Goal: Navigation & Orientation: Find specific page/section

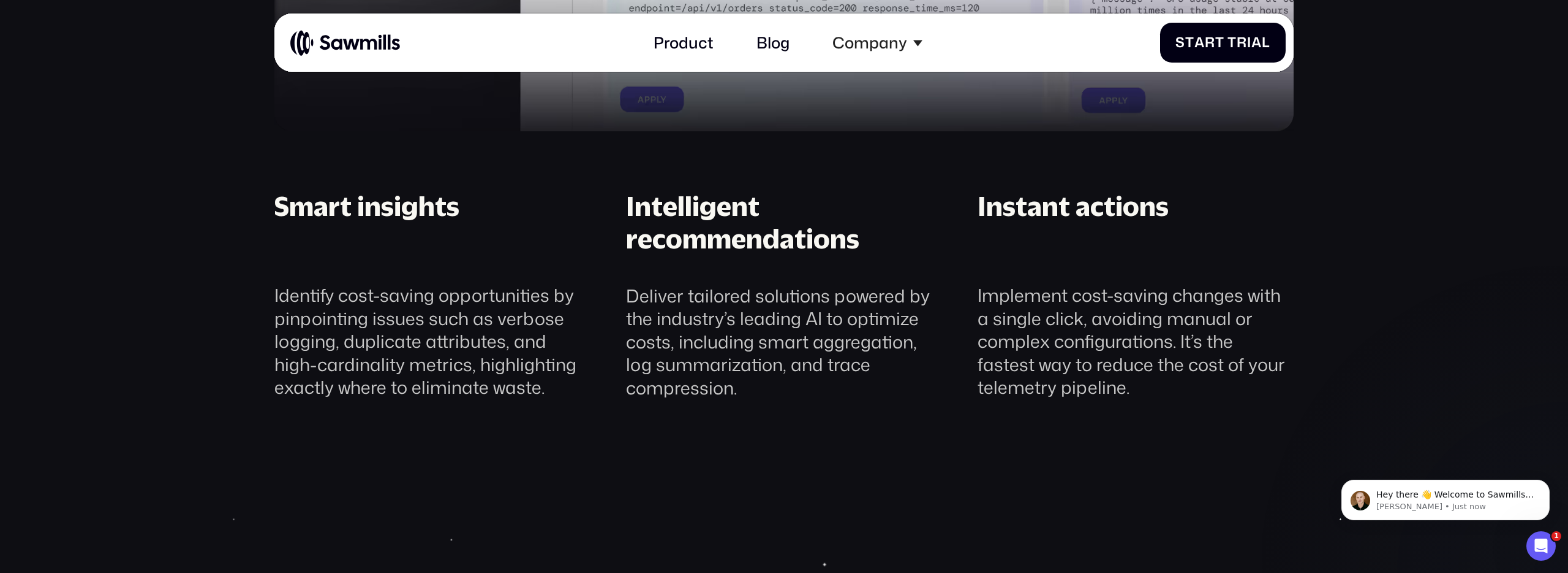
scroll to position [1667, 0]
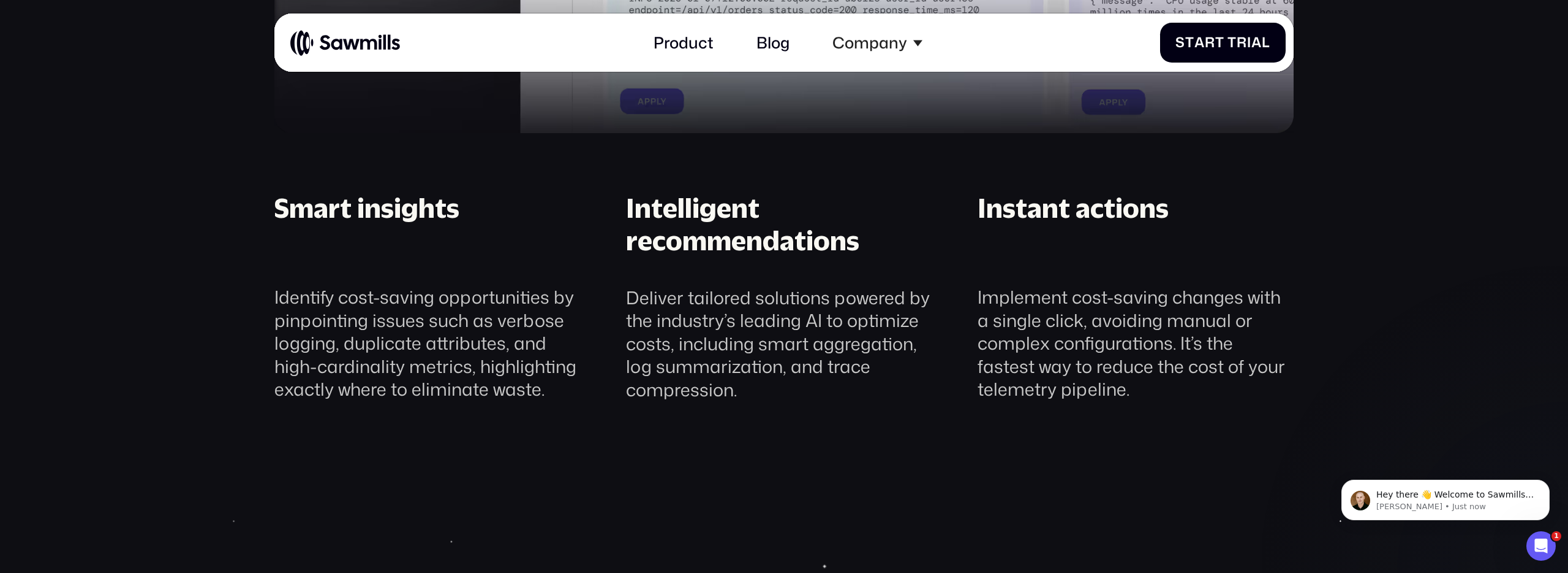
click at [324, 327] on div "Identify cost-saving opportunities by pinpointing issues such as verbose loggin…" at bounding box center [432, 343] width 316 height 115
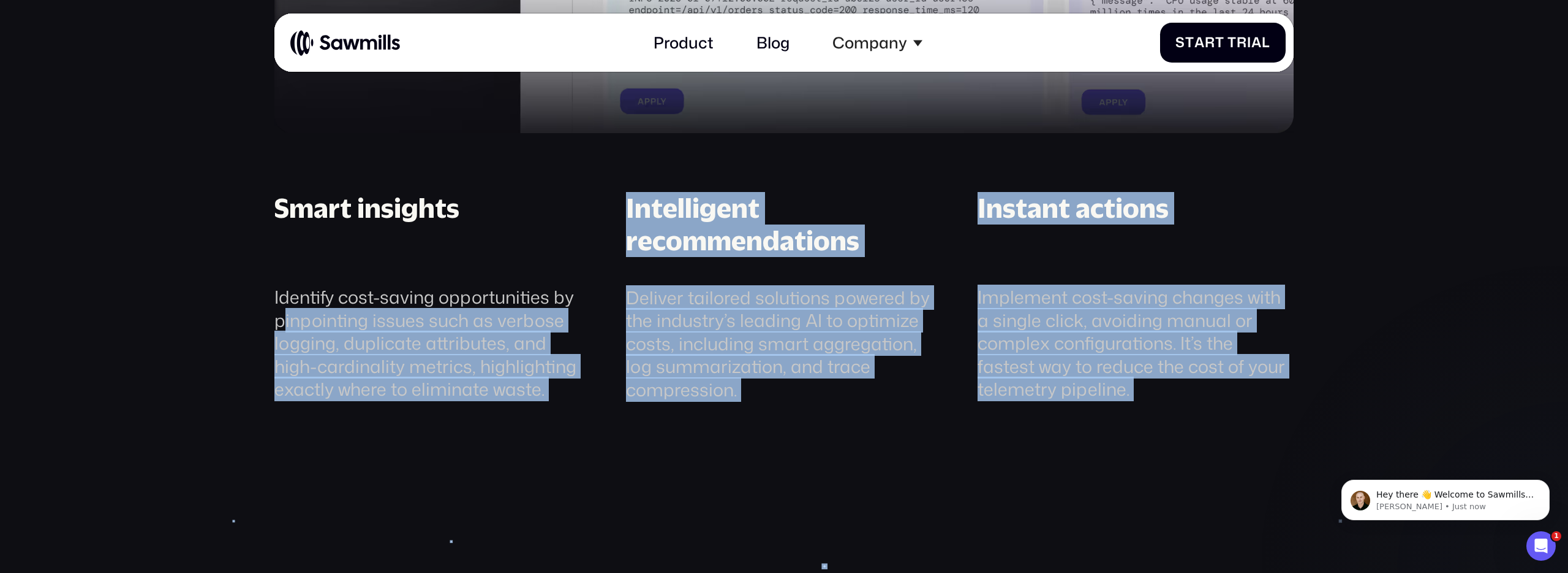
drag, startPoint x: 284, startPoint y: 312, endPoint x: 561, endPoint y: 431, distance: 301.5
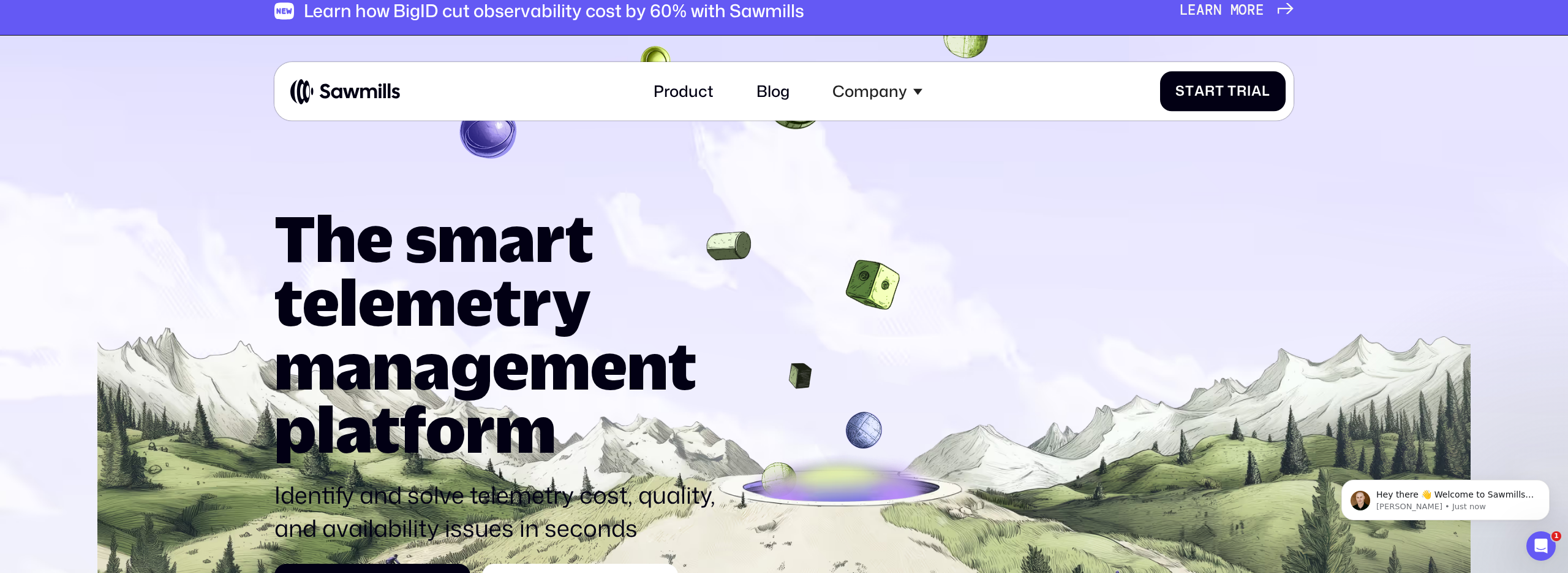
scroll to position [12, 0]
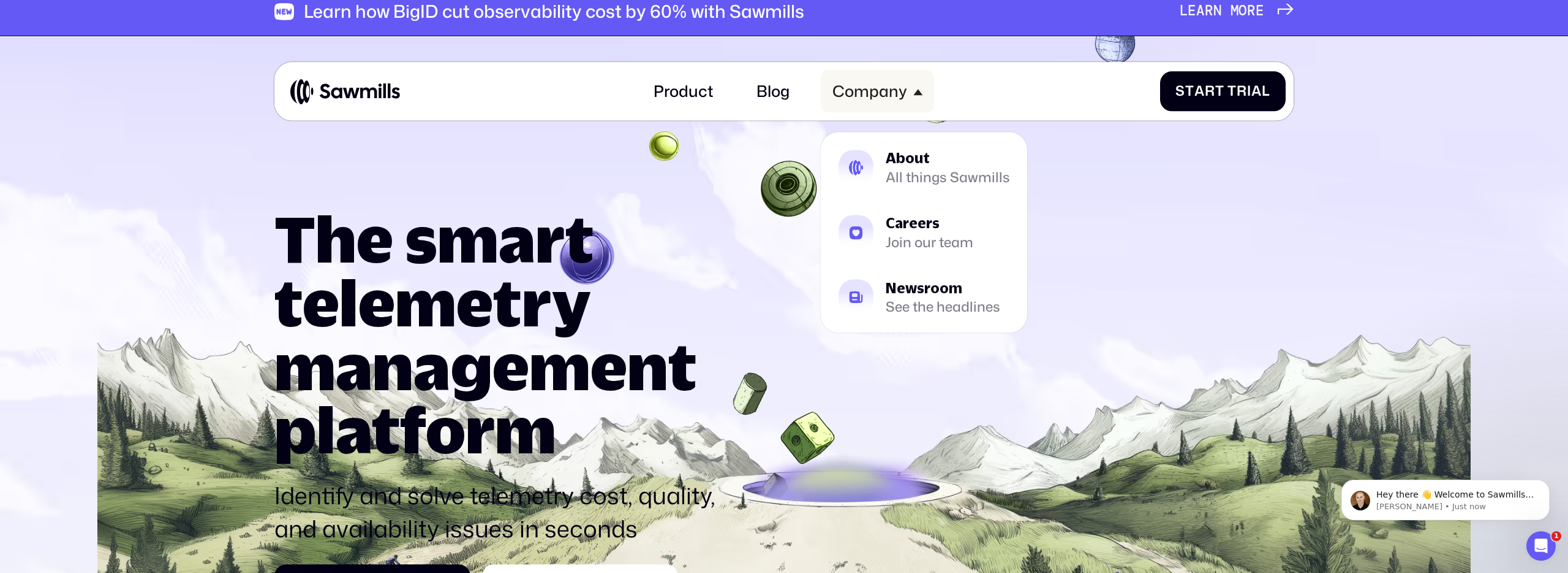
click at [840, 88] on div "Company" at bounding box center [870, 91] width 75 height 19
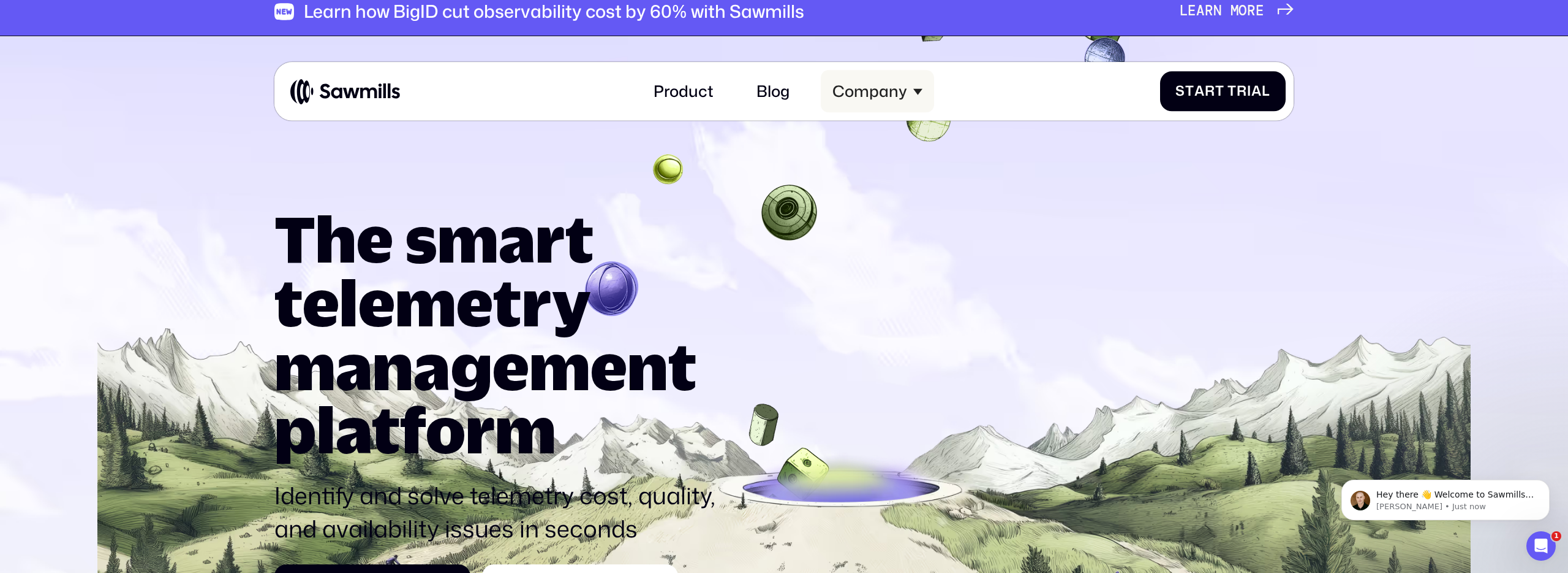
click at [840, 88] on div "Company" at bounding box center [870, 91] width 75 height 19
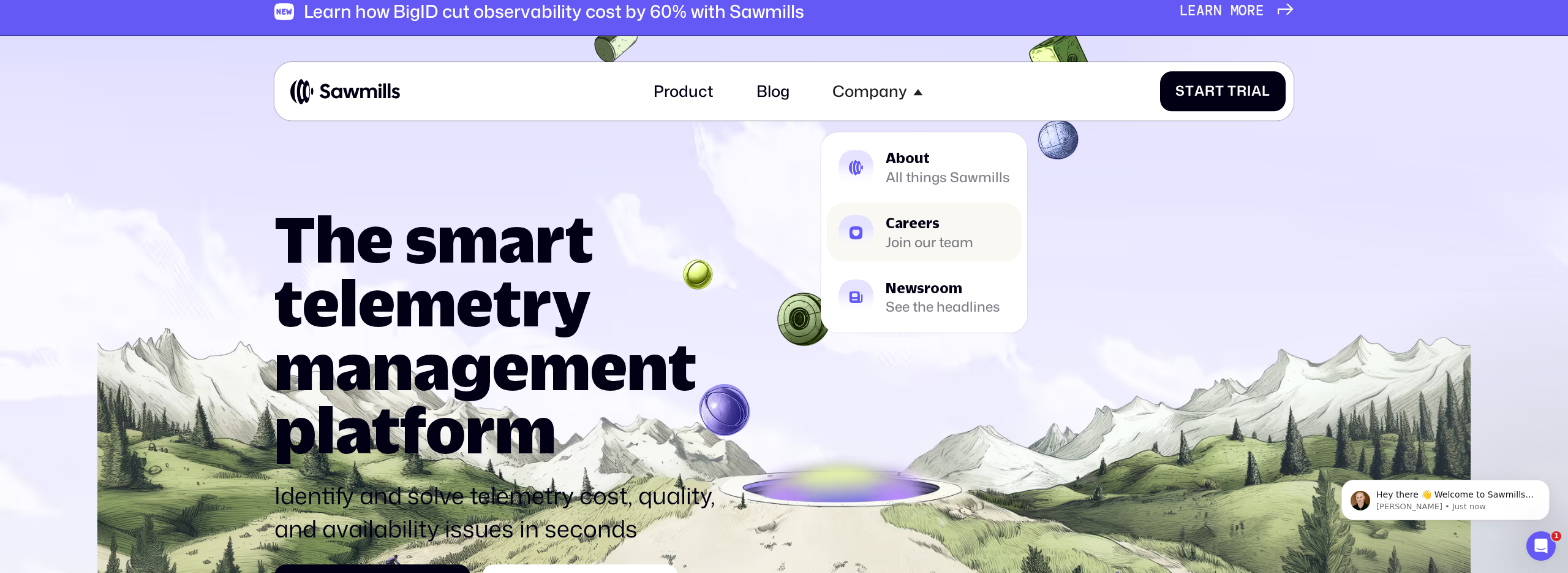
click at [899, 226] on div "Careers" at bounding box center [930, 223] width 87 height 14
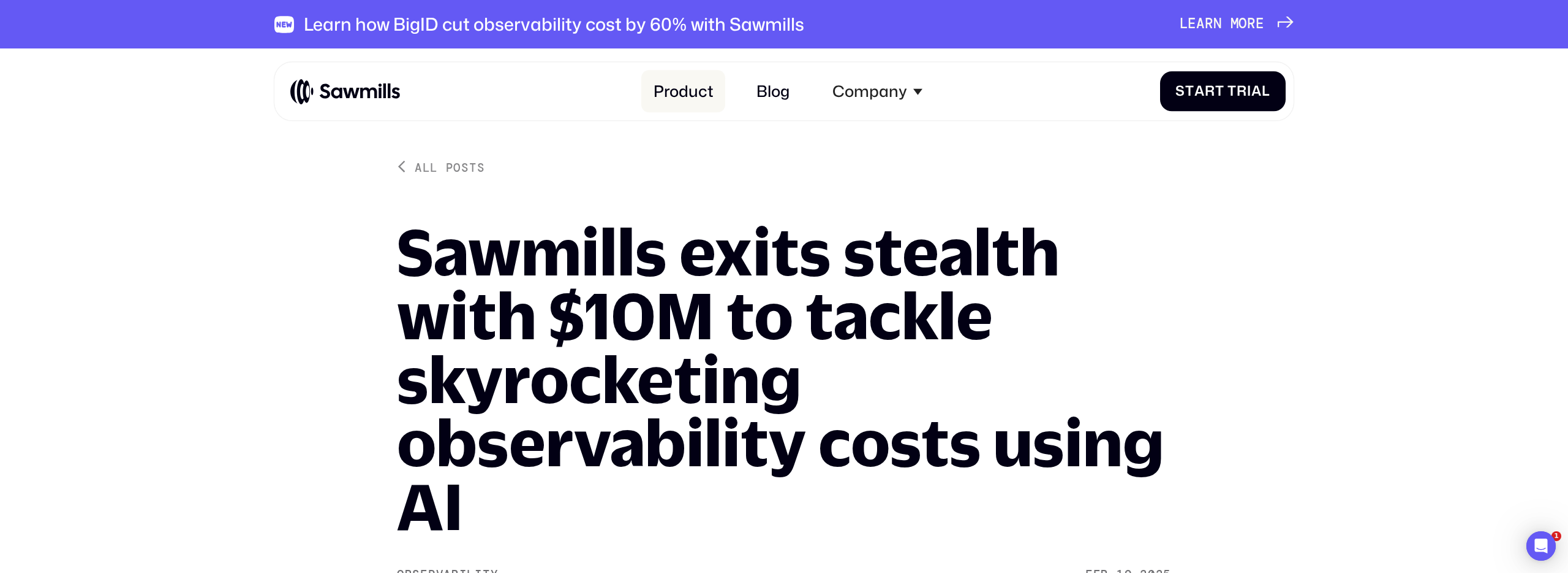
click at [670, 79] on link "Product" at bounding box center [683, 91] width 84 height 42
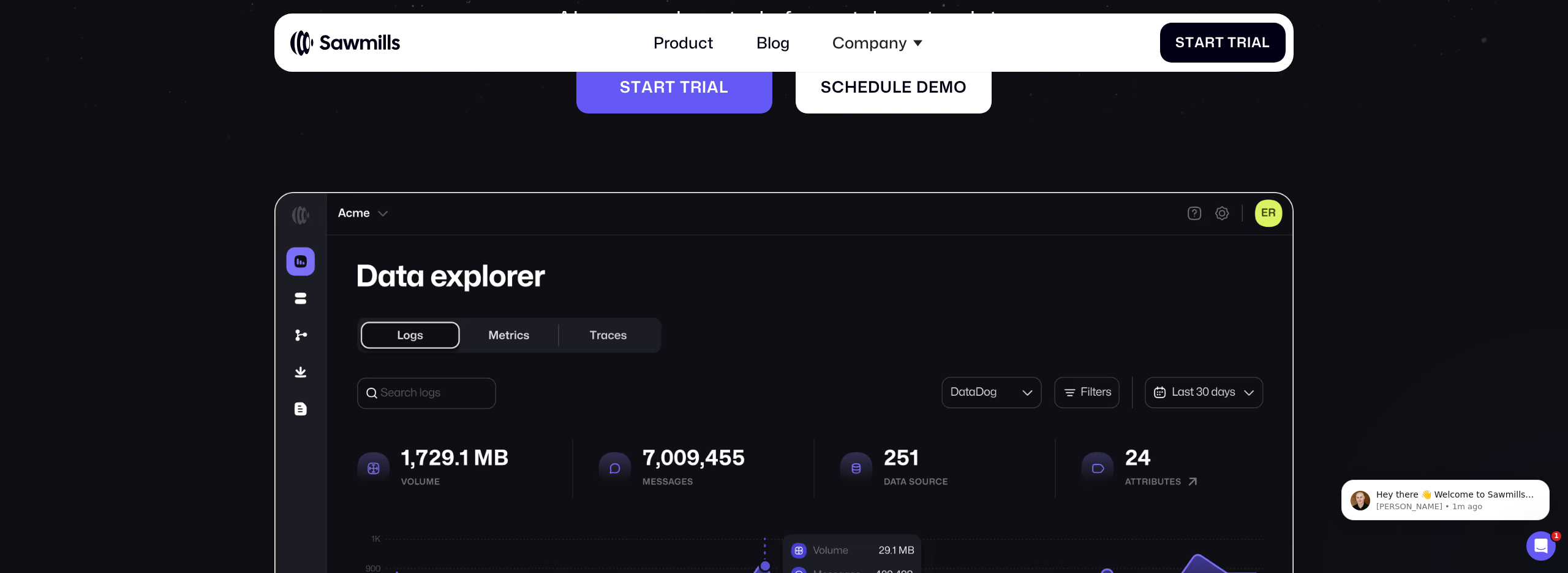
scroll to position [299, 0]
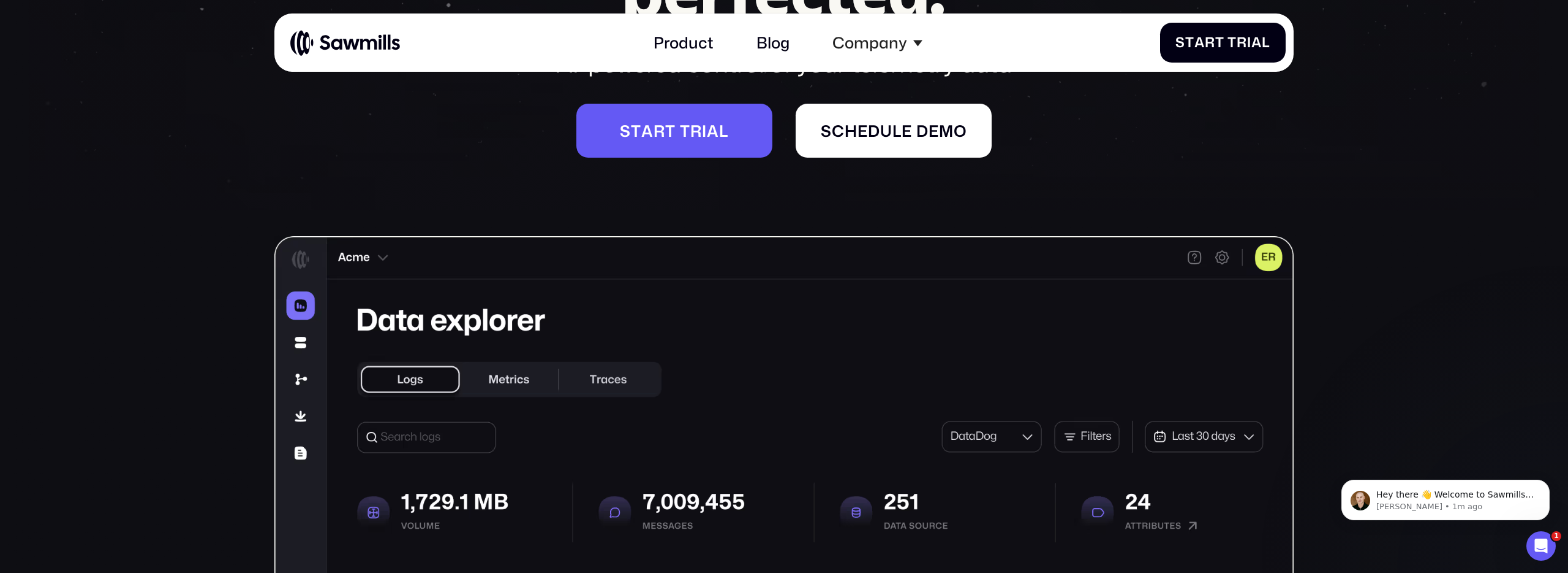
click at [294, 343] on img at bounding box center [784, 583] width 1020 height 693
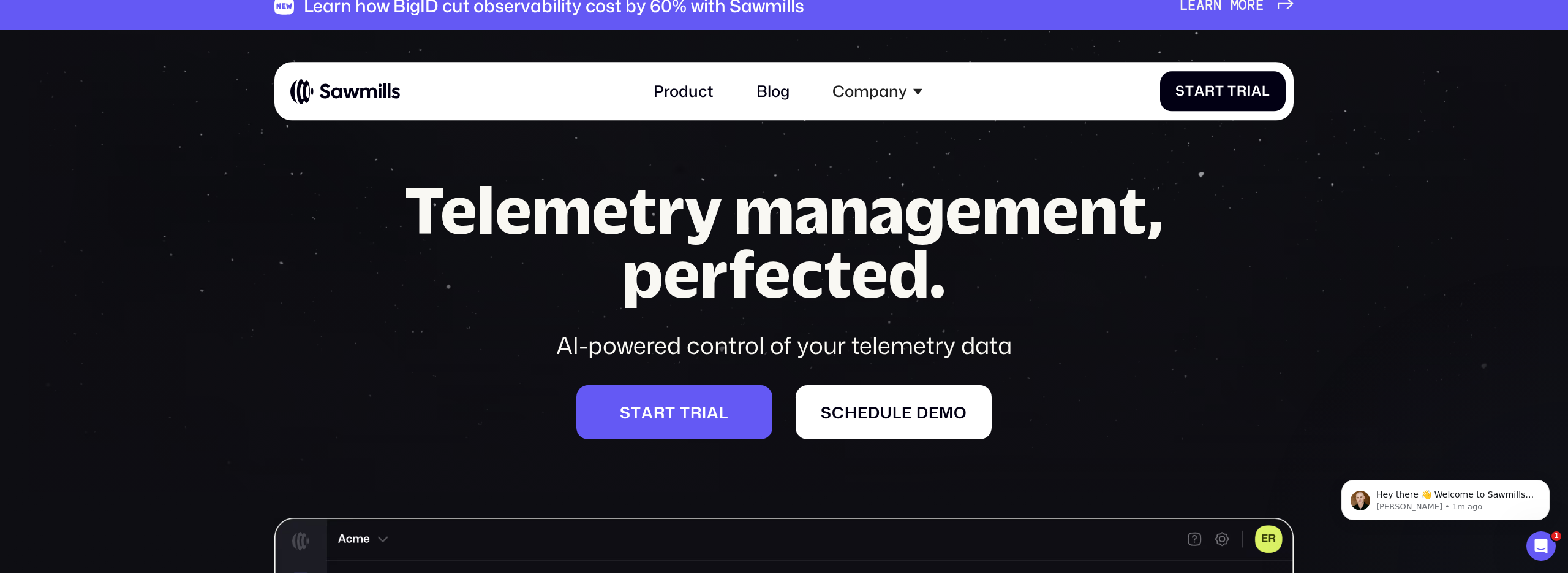
scroll to position [0, 0]
